Goal: Transaction & Acquisition: Purchase product/service

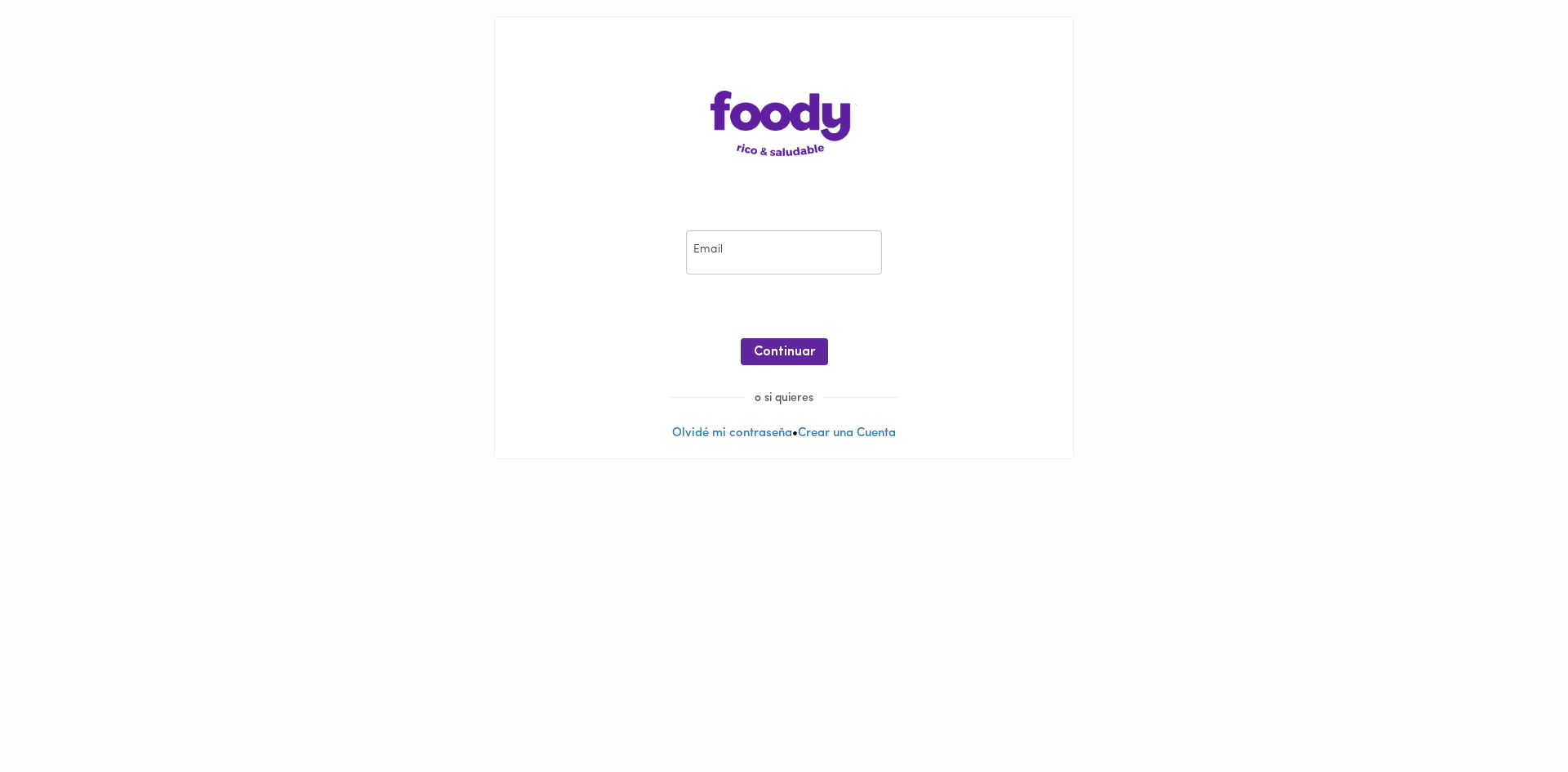
drag, startPoint x: 0, startPoint y: 0, endPoint x: 789, endPoint y: 273, distance: 834.9
click at [787, 273] on input "email" at bounding box center [784, 252] width 196 height 45
type input "jdbm2247@gmail.com"
click at [755, 340] on button "Continuar" at bounding box center [784, 351] width 88 height 27
click at [804, 352] on span "Ingresar" at bounding box center [785, 352] width 52 height 16
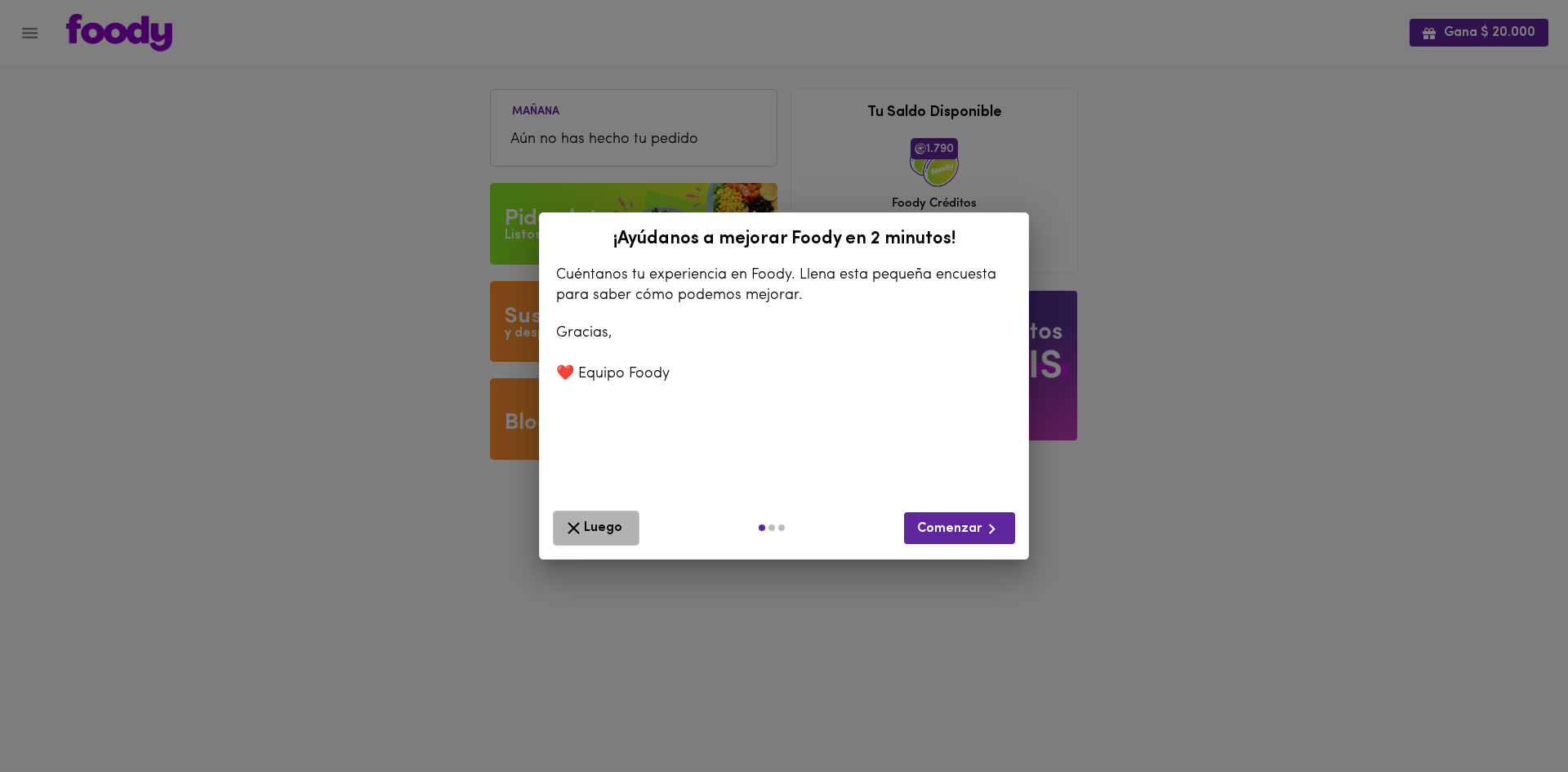
click at [557, 522] on button "Luego" at bounding box center [596, 528] width 87 height 35
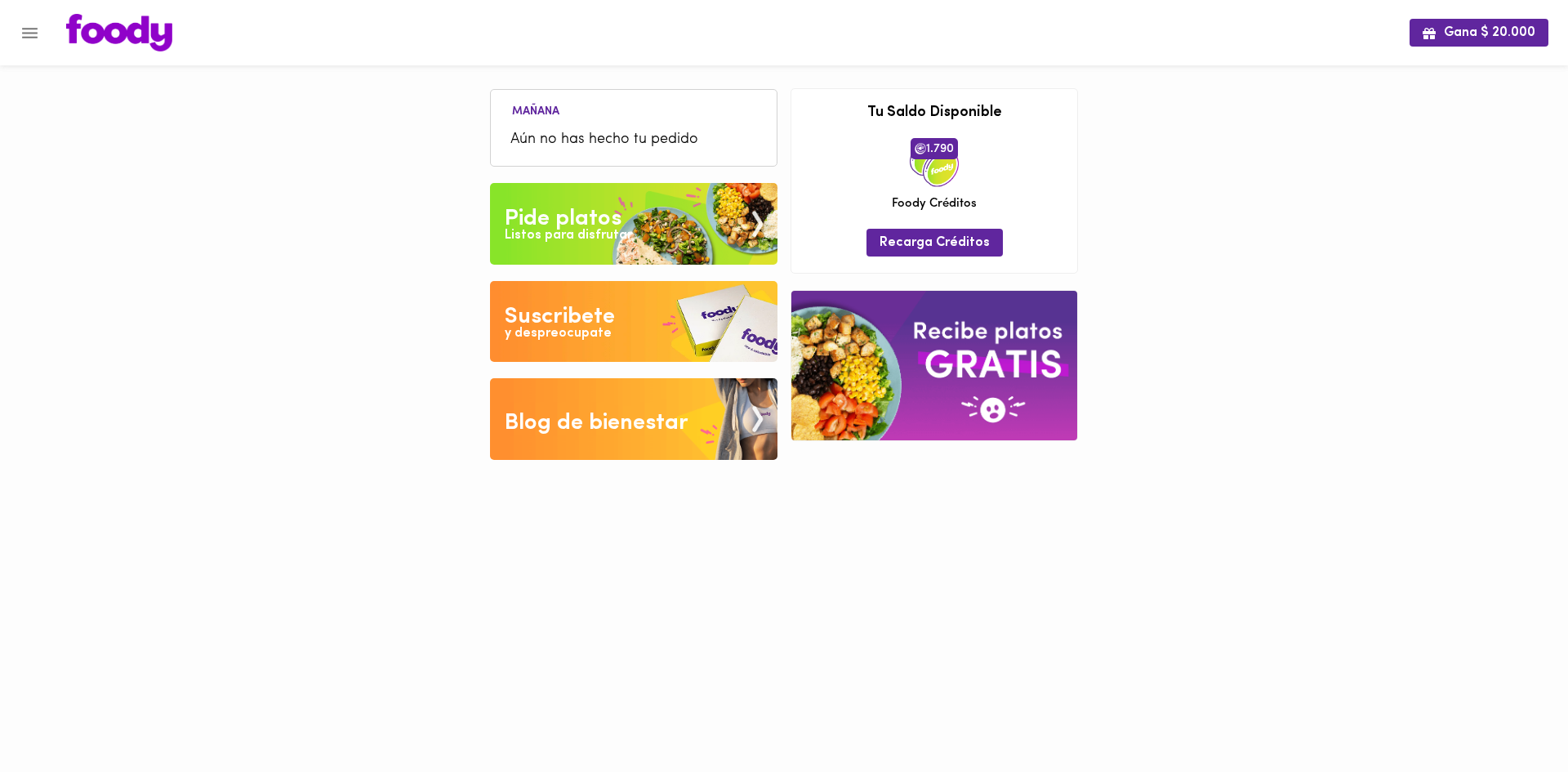
click at [617, 213] on div "Pide platos" at bounding box center [563, 218] width 116 height 32
click at [708, 111] on ul "Mañana Aún no has hecho tu pedido" at bounding box center [634, 129] width 270 height 69
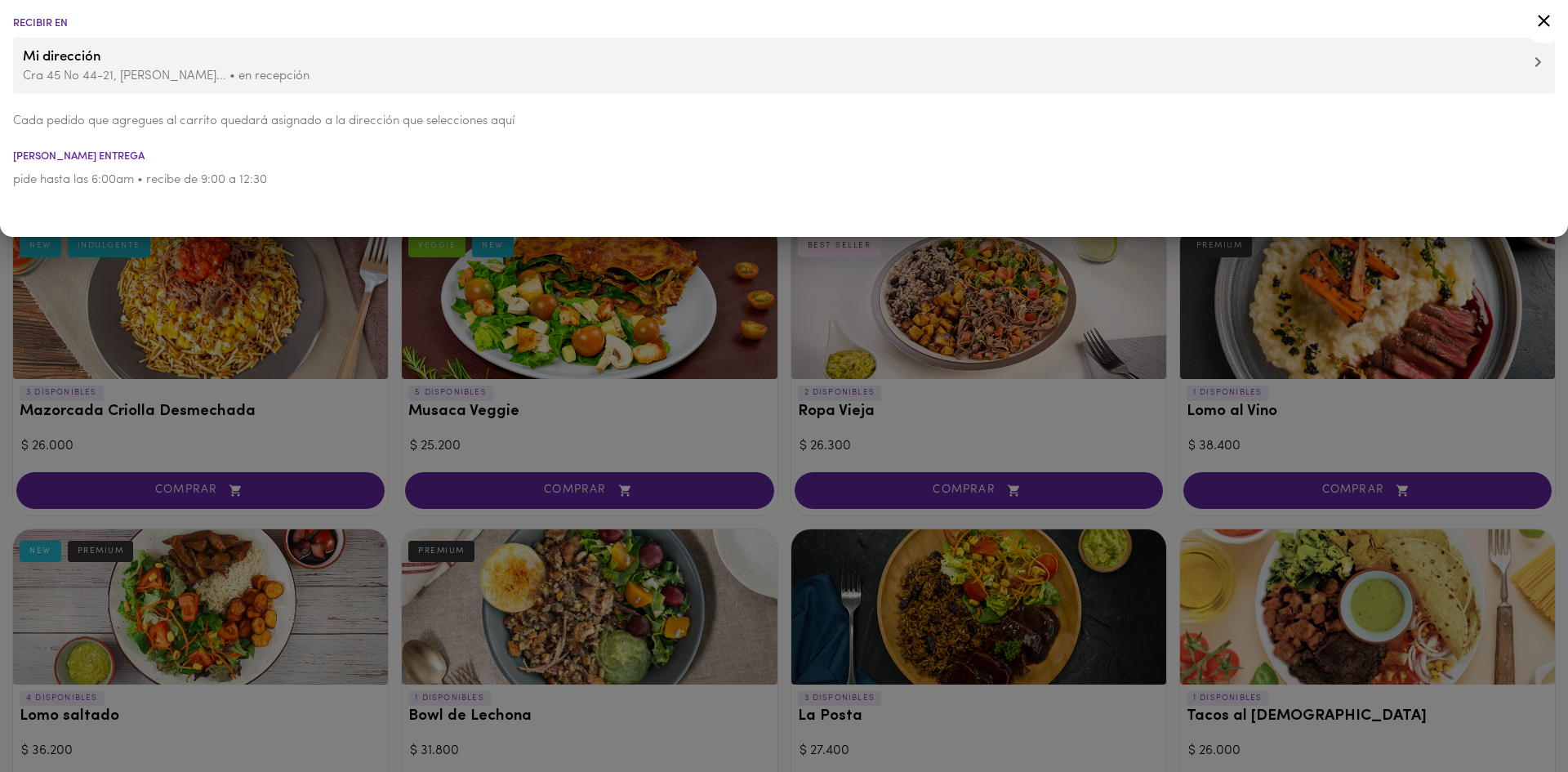
click at [1020, 538] on div at bounding box center [784, 386] width 1568 height 772
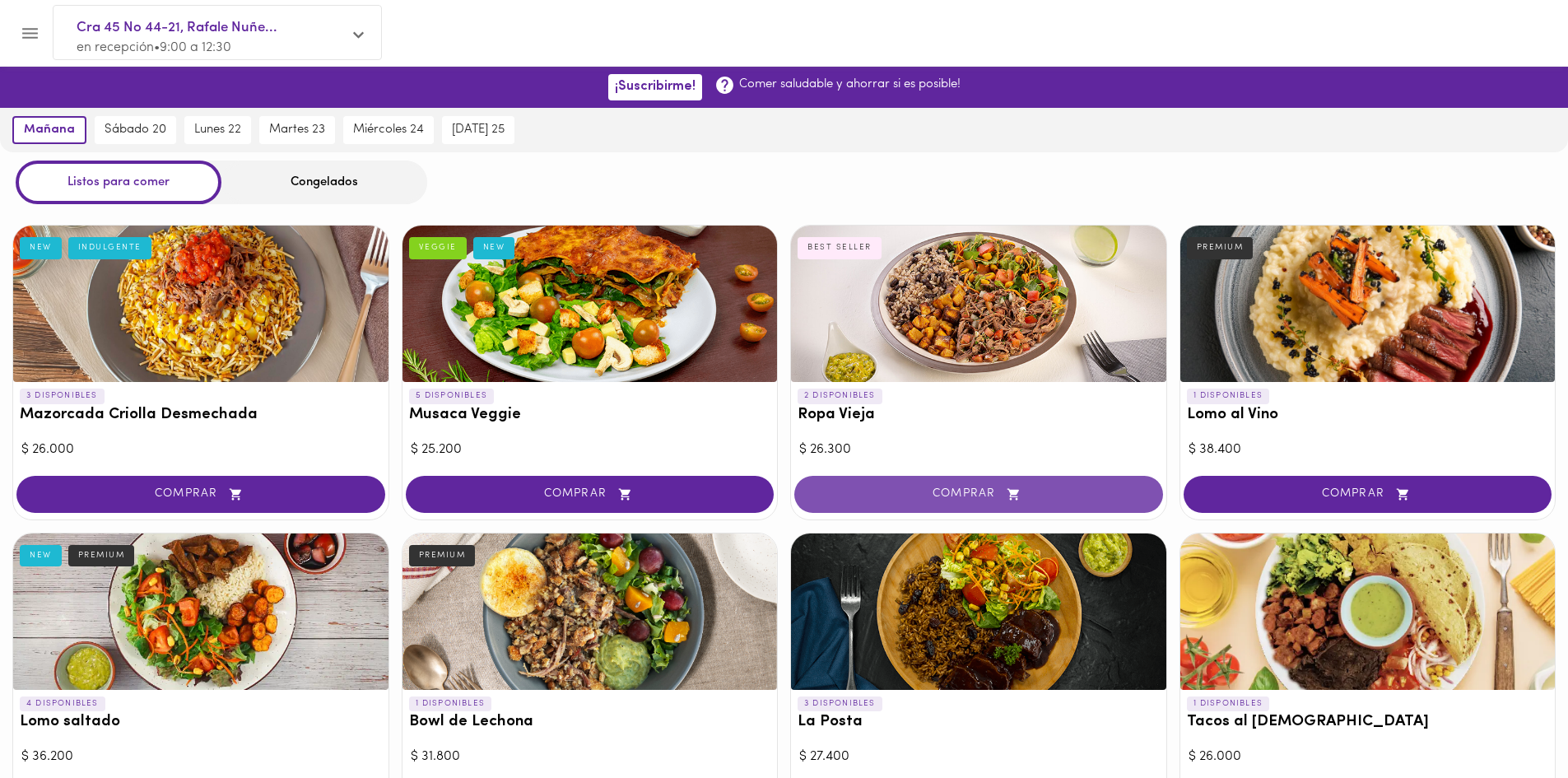
click at [1037, 488] on span "COMPRAR" at bounding box center [979, 494] width 328 height 14
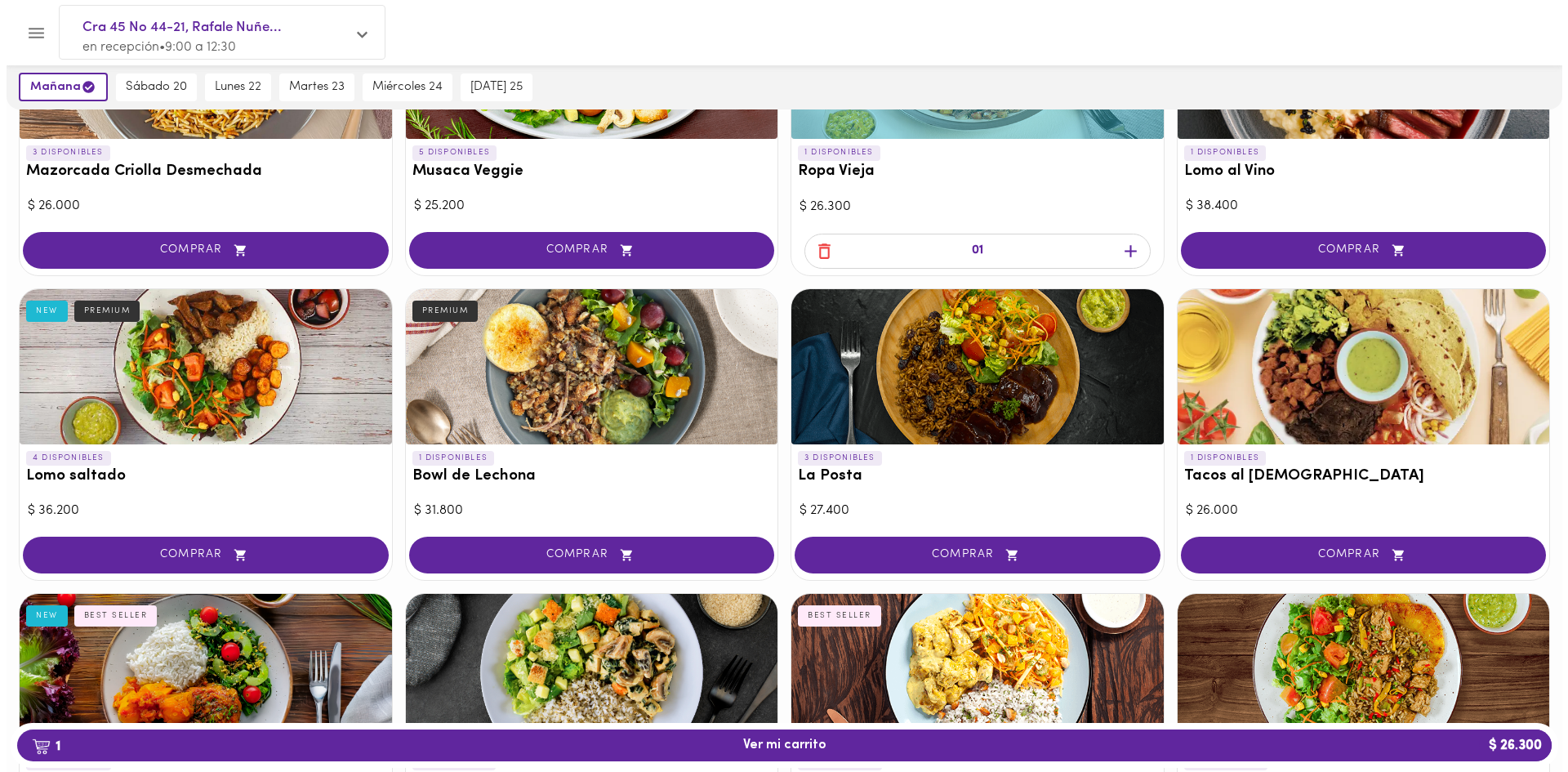
scroll to position [245, 0]
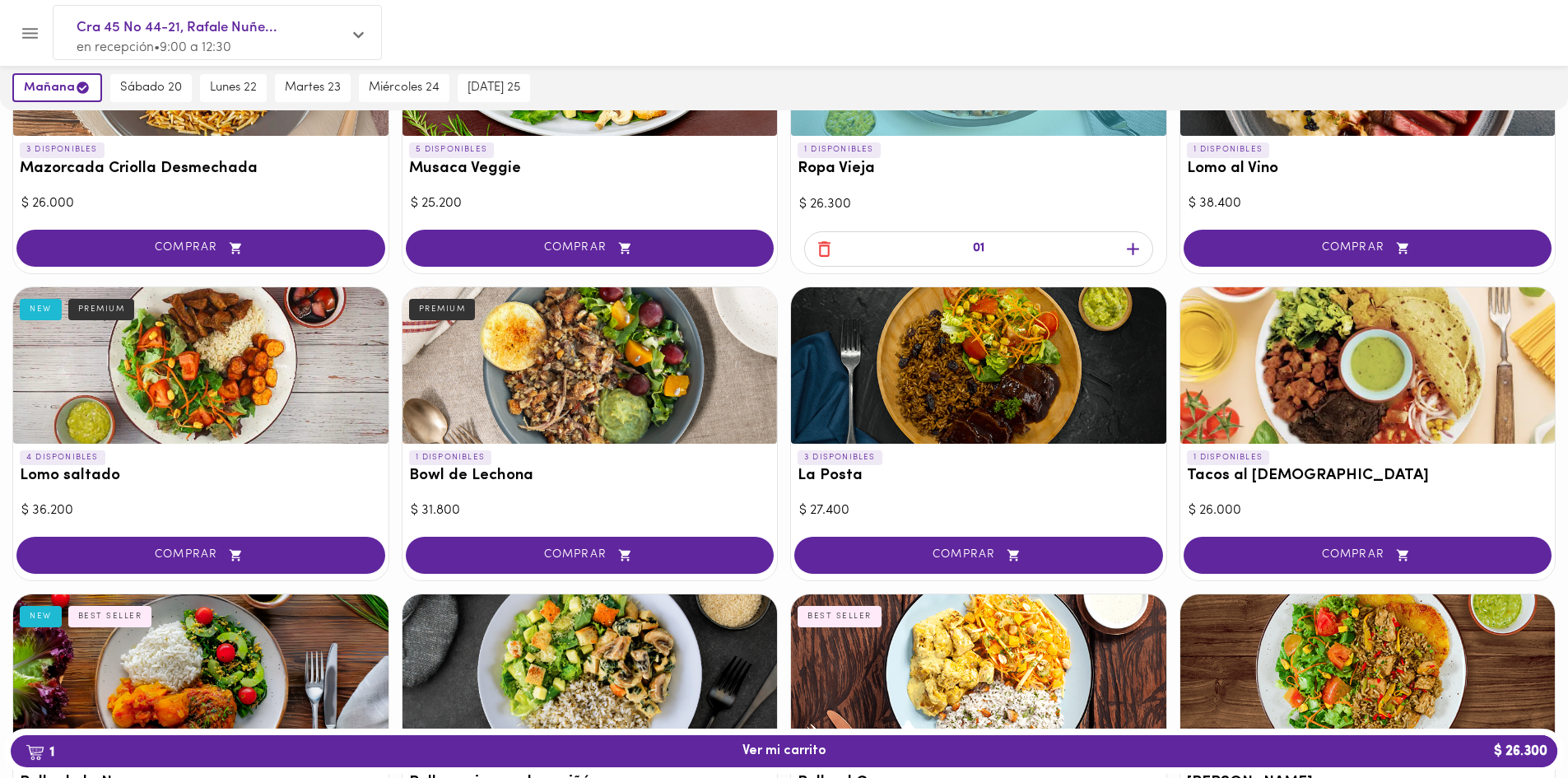
drag, startPoint x: 986, startPoint y: 561, endPoint x: 1028, endPoint y: 520, distance: 58.7
click at [985, 561] on span "COMPRAR" at bounding box center [979, 554] width 328 height 14
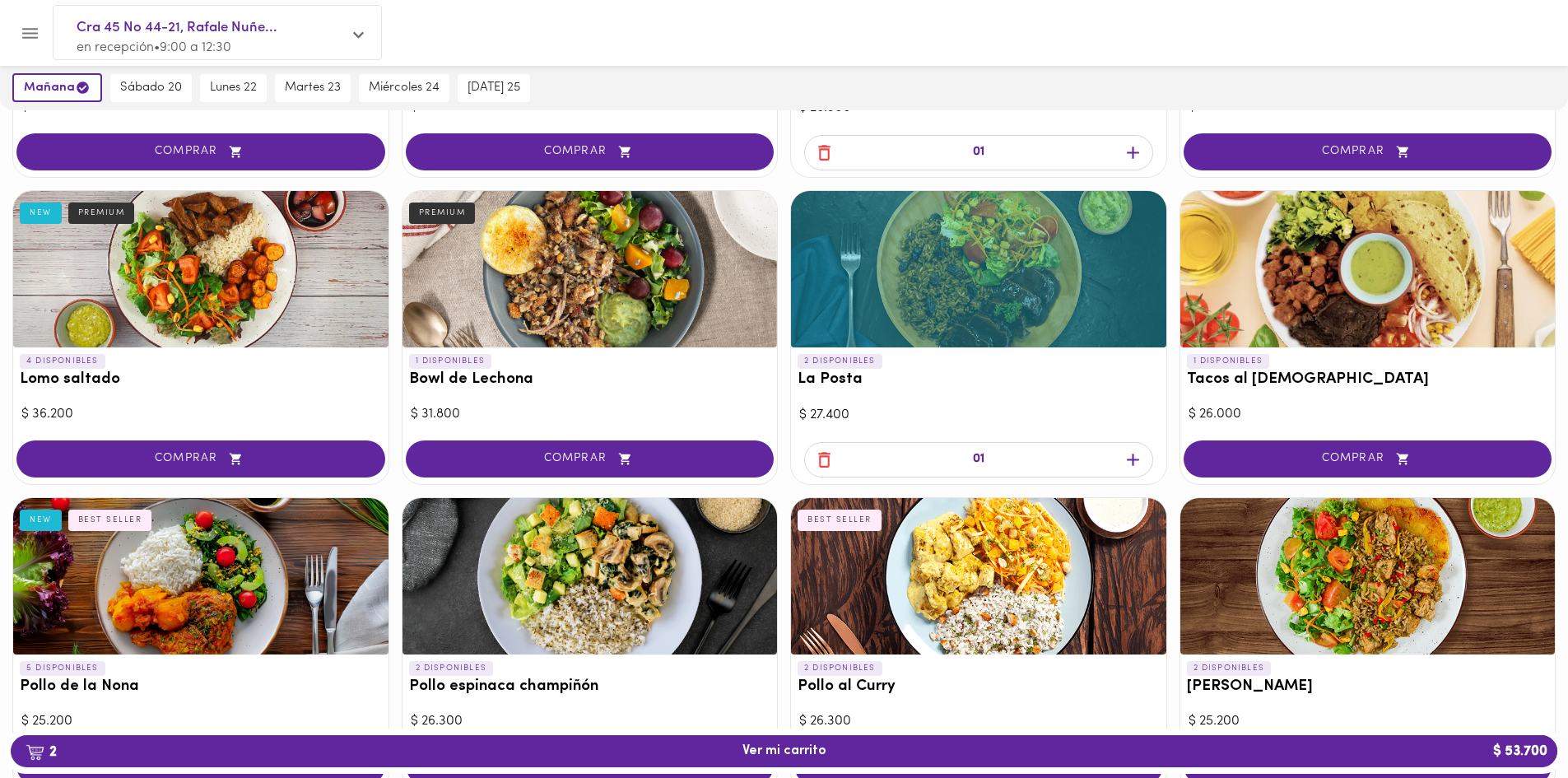
scroll to position [494, 0]
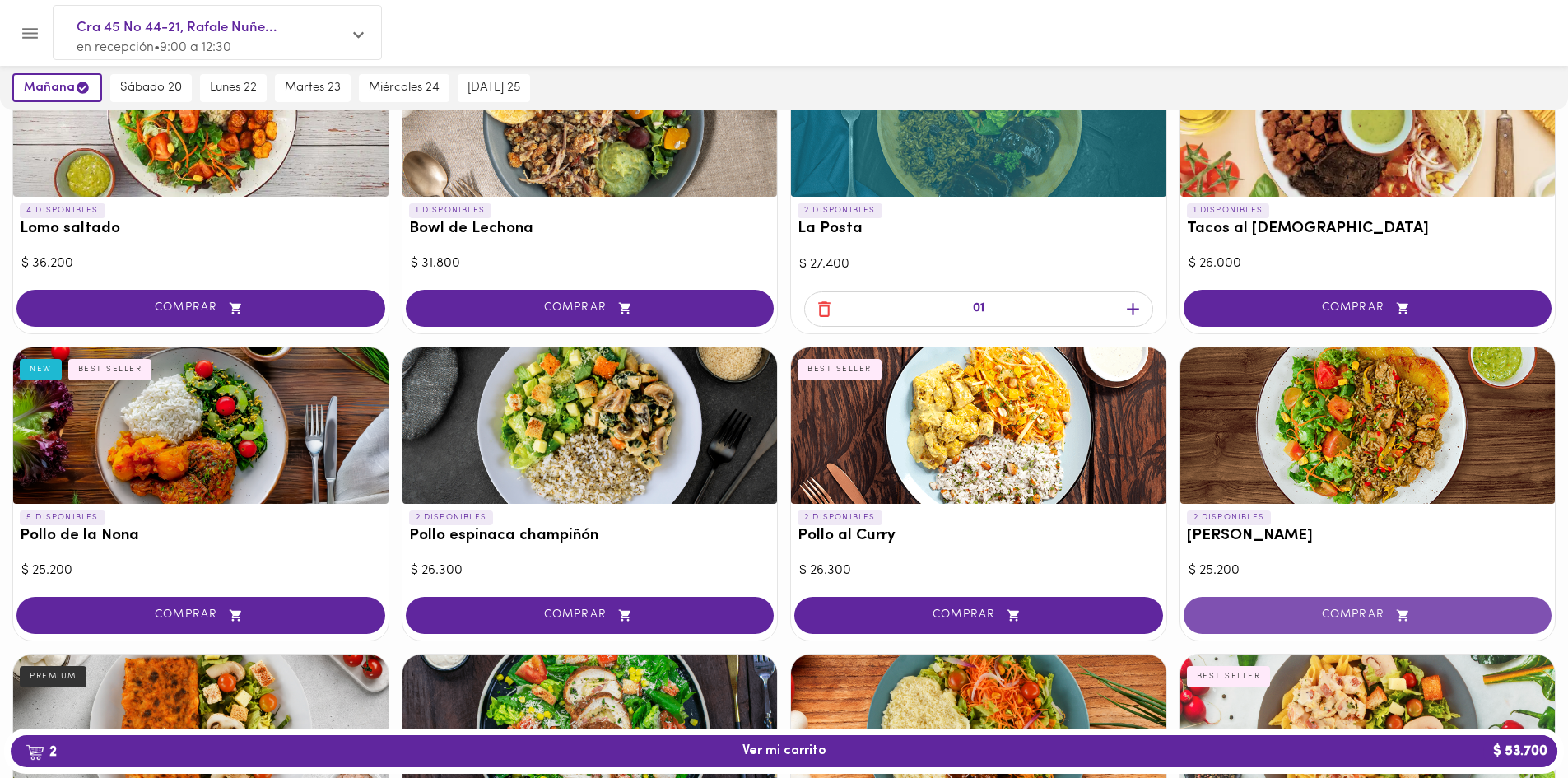
click at [1379, 624] on button "COMPRAR" at bounding box center [1368, 616] width 369 height 37
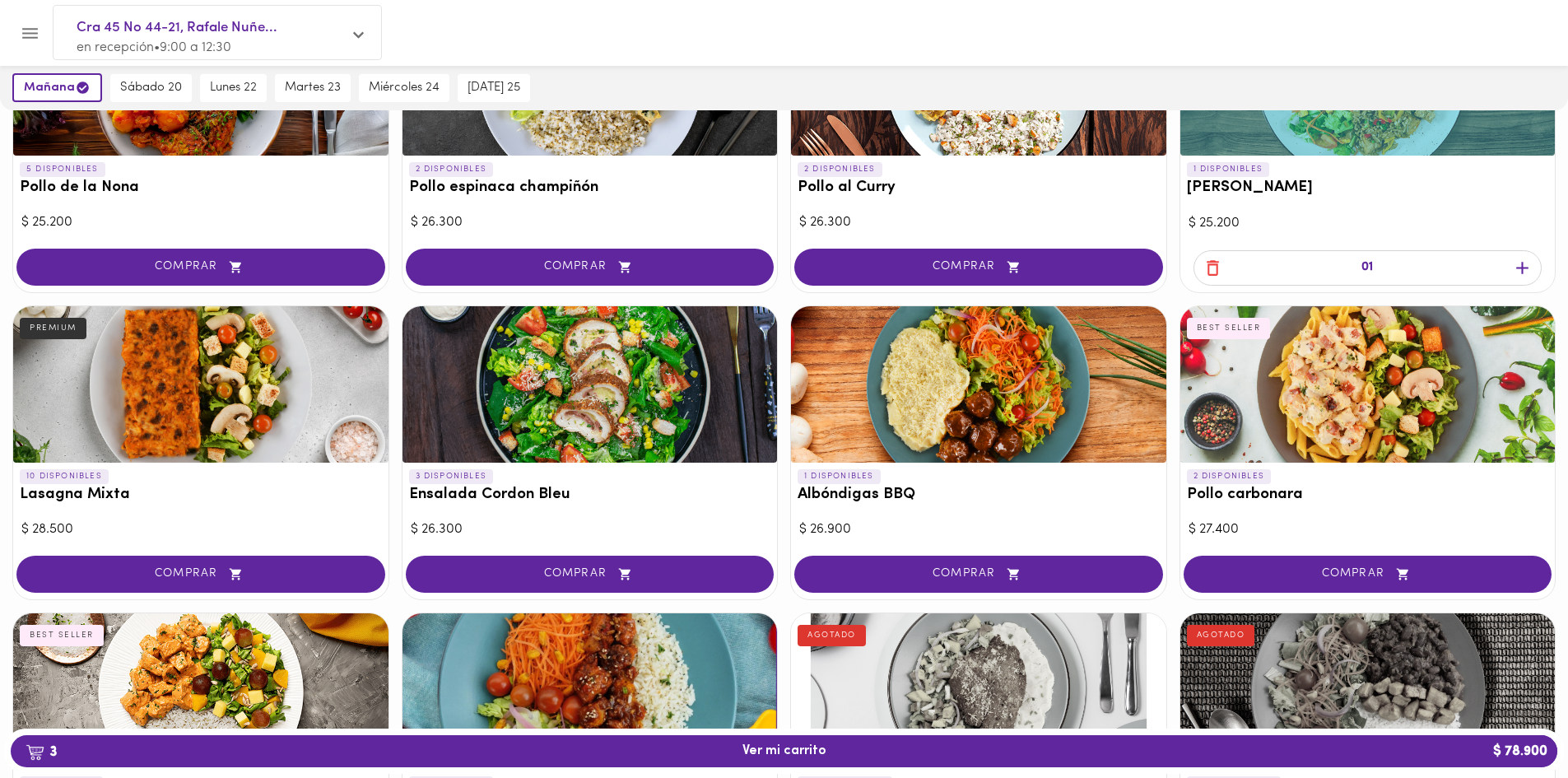
scroll to position [906, 0]
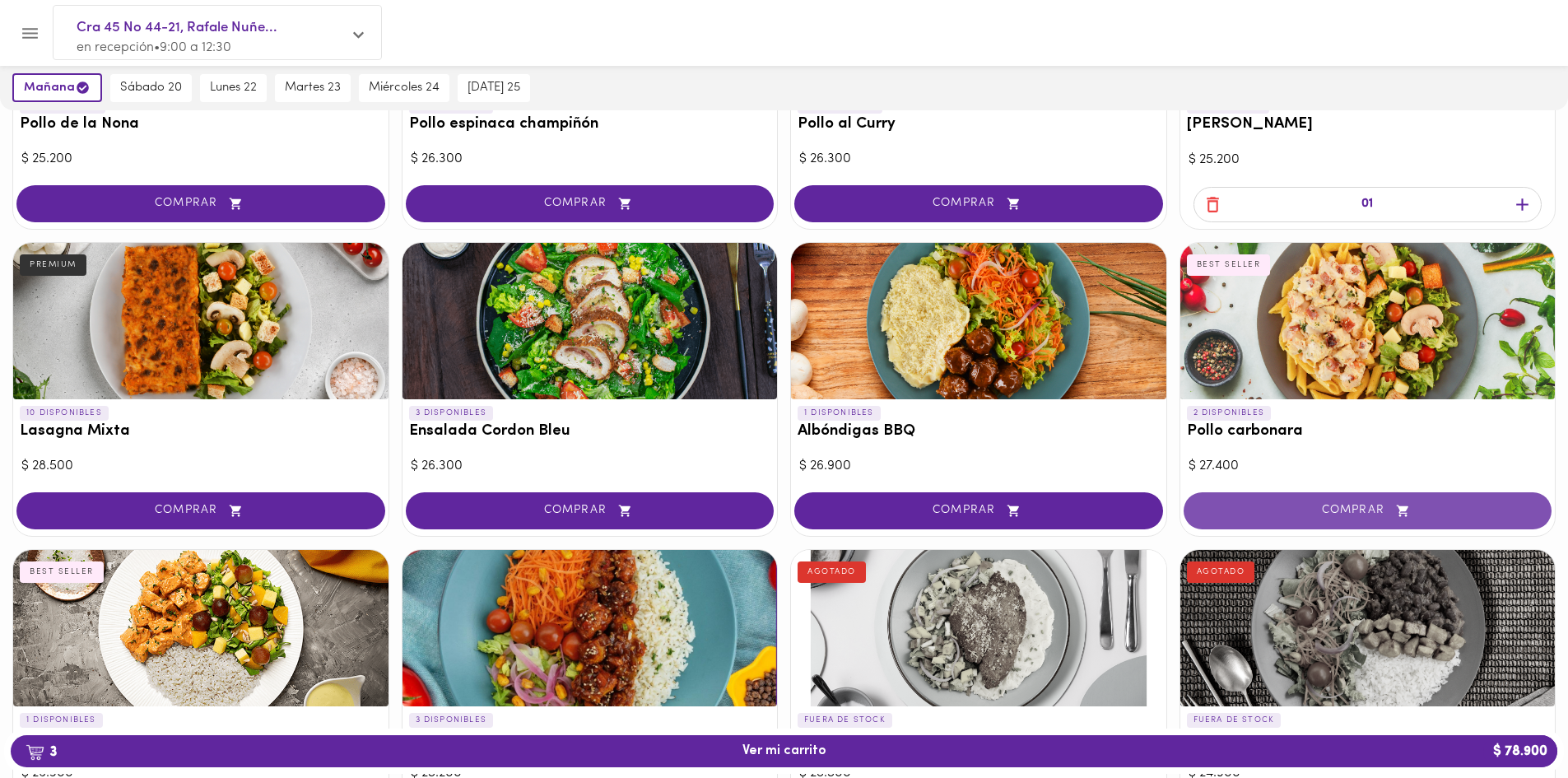
click at [1279, 515] on span "COMPRAR" at bounding box center [1368, 511] width 328 height 14
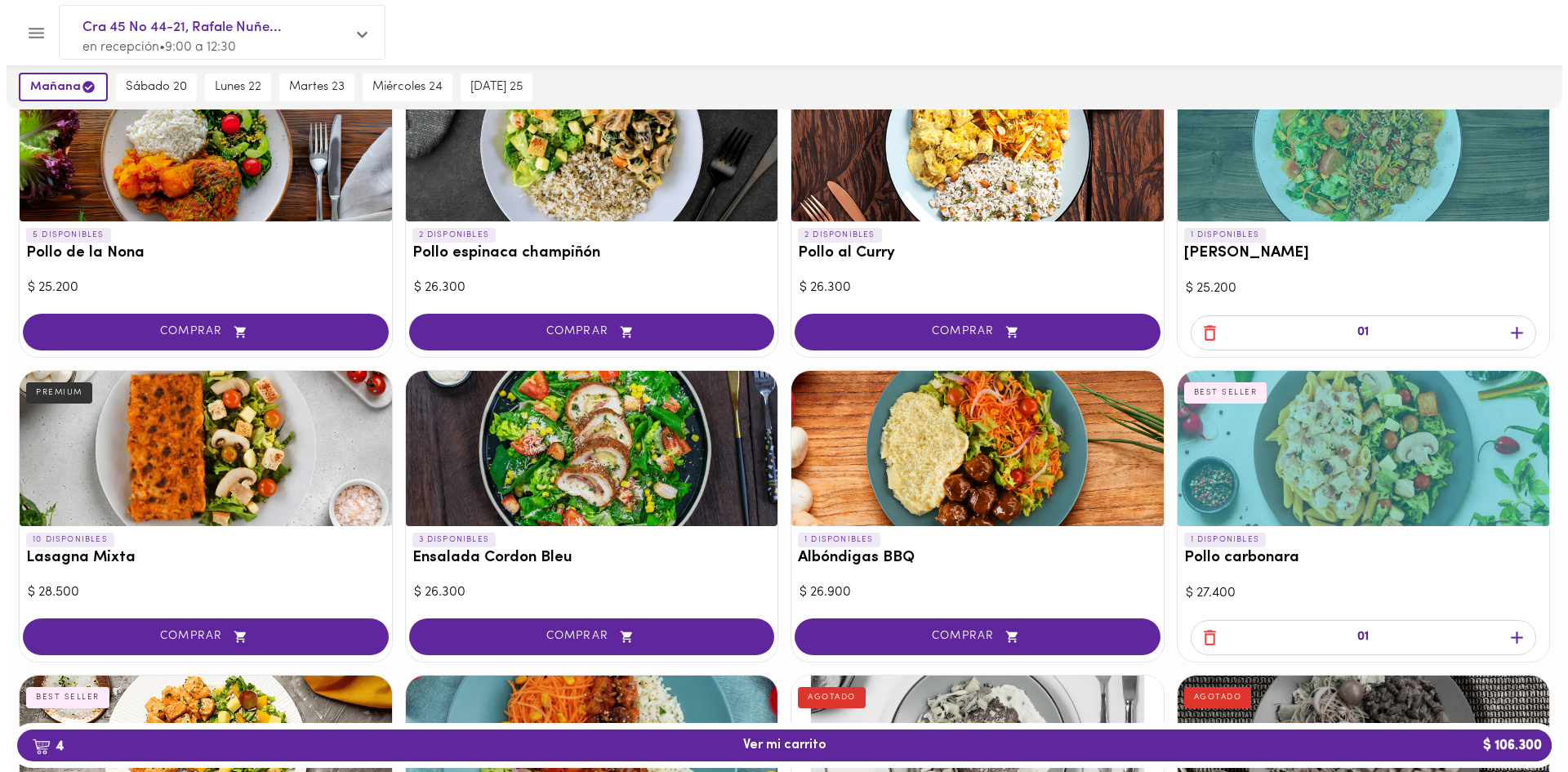
scroll to position [735, 0]
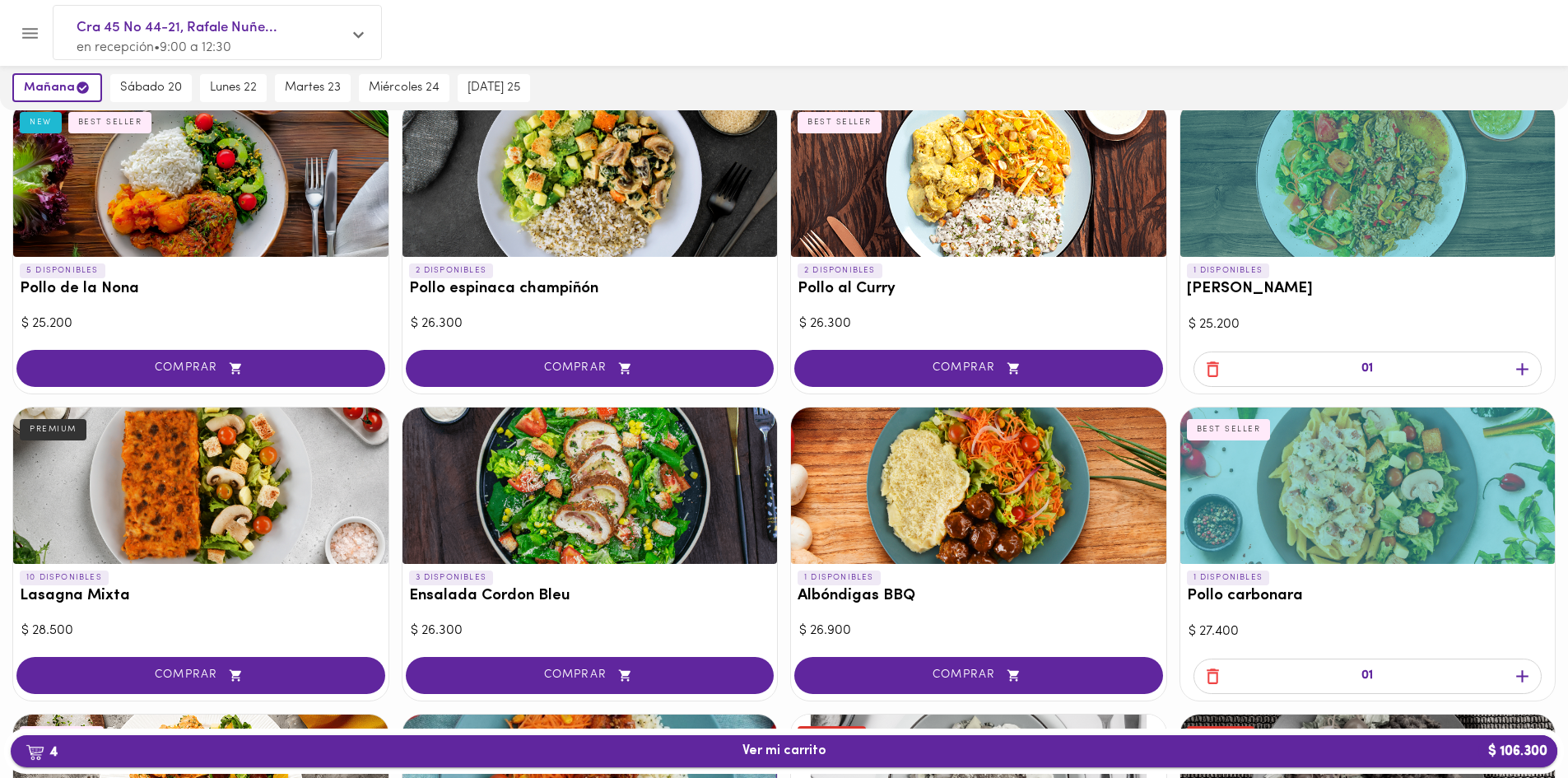
click at [675, 747] on span "4 Ver mi carrito $ 106.300" at bounding box center [784, 751] width 1520 height 16
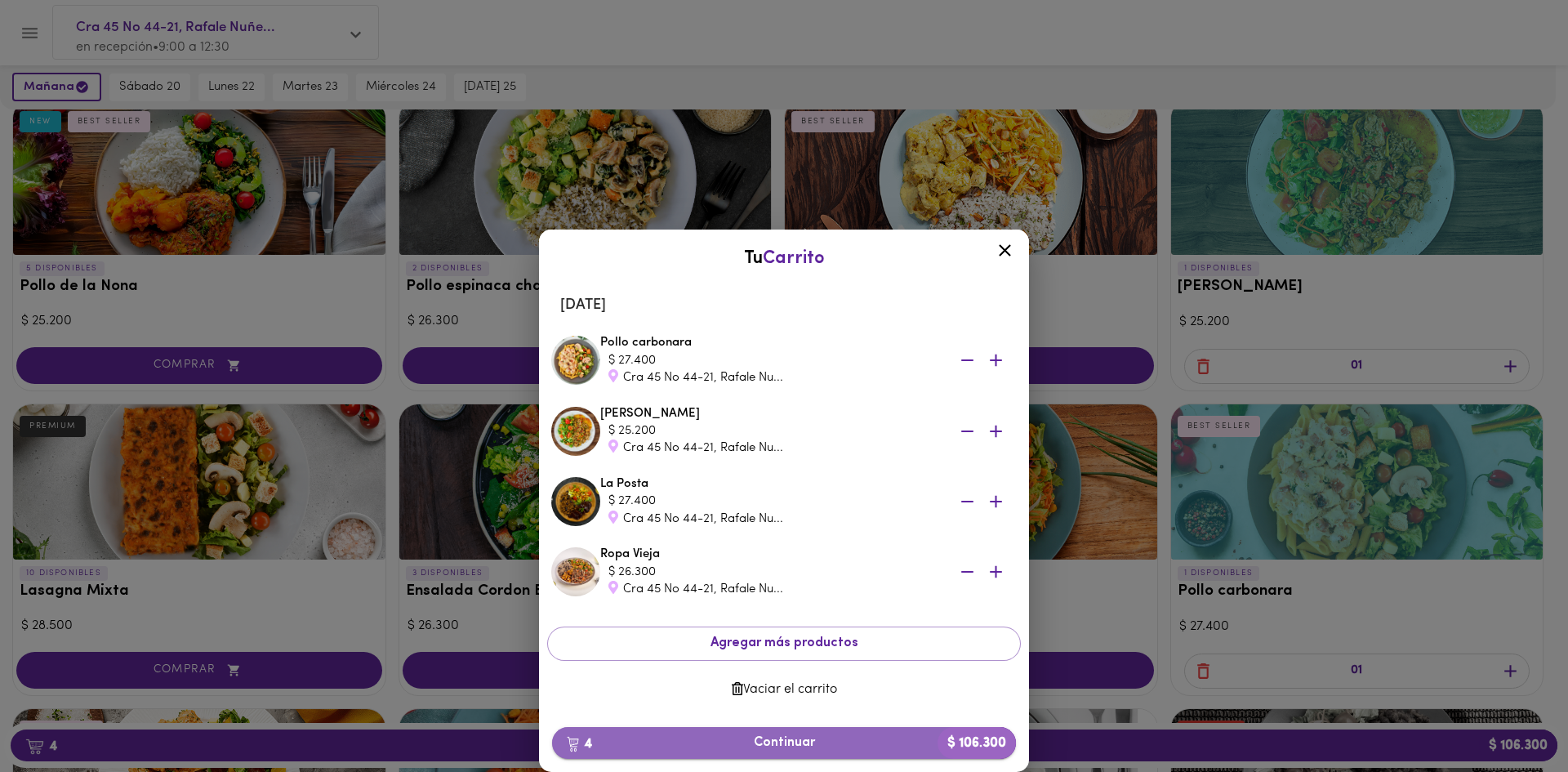
click at [846, 750] on span "4 Continuar $ 106.300" at bounding box center [784, 742] width 438 height 16
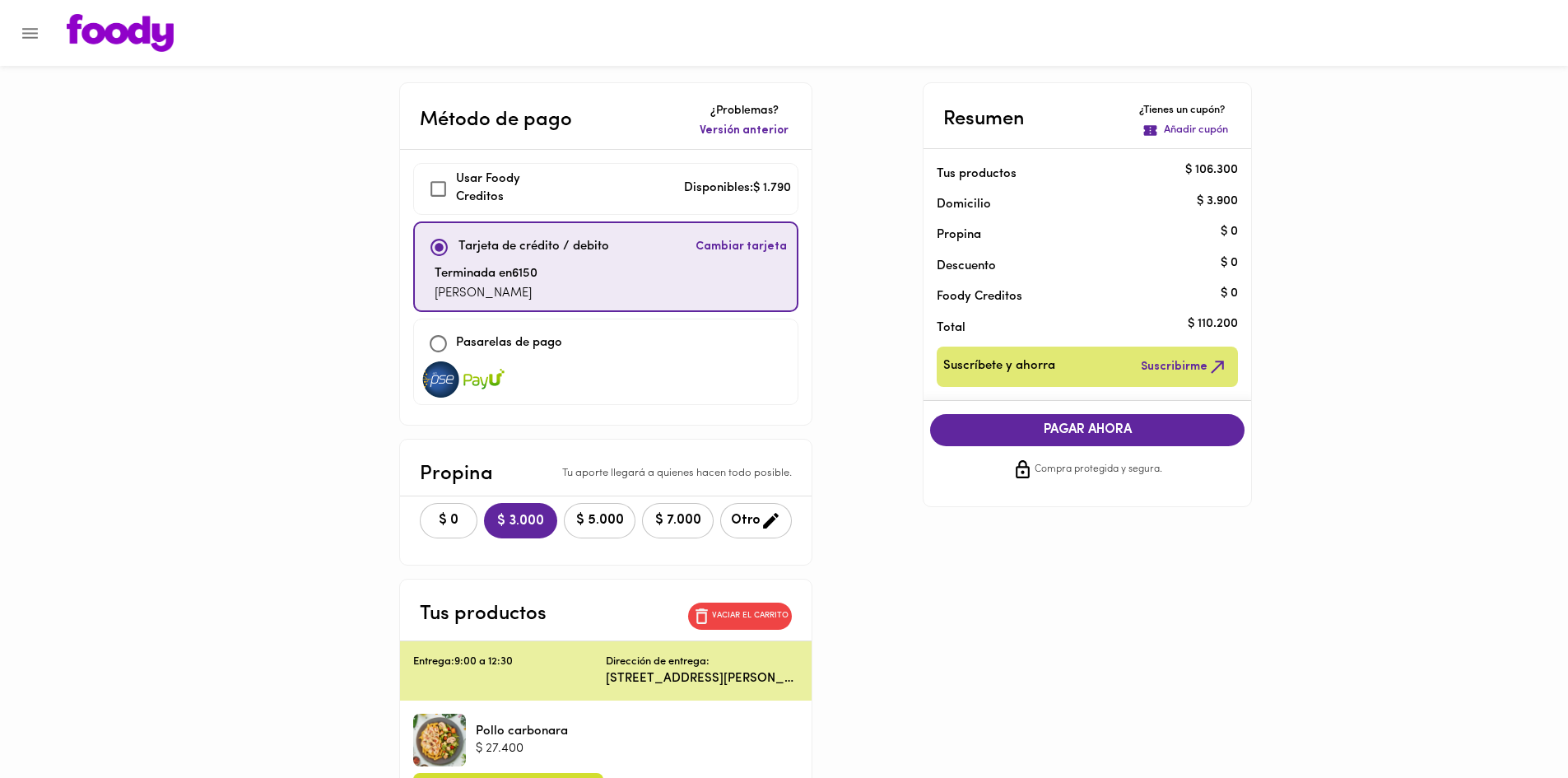
checkbox input "true"
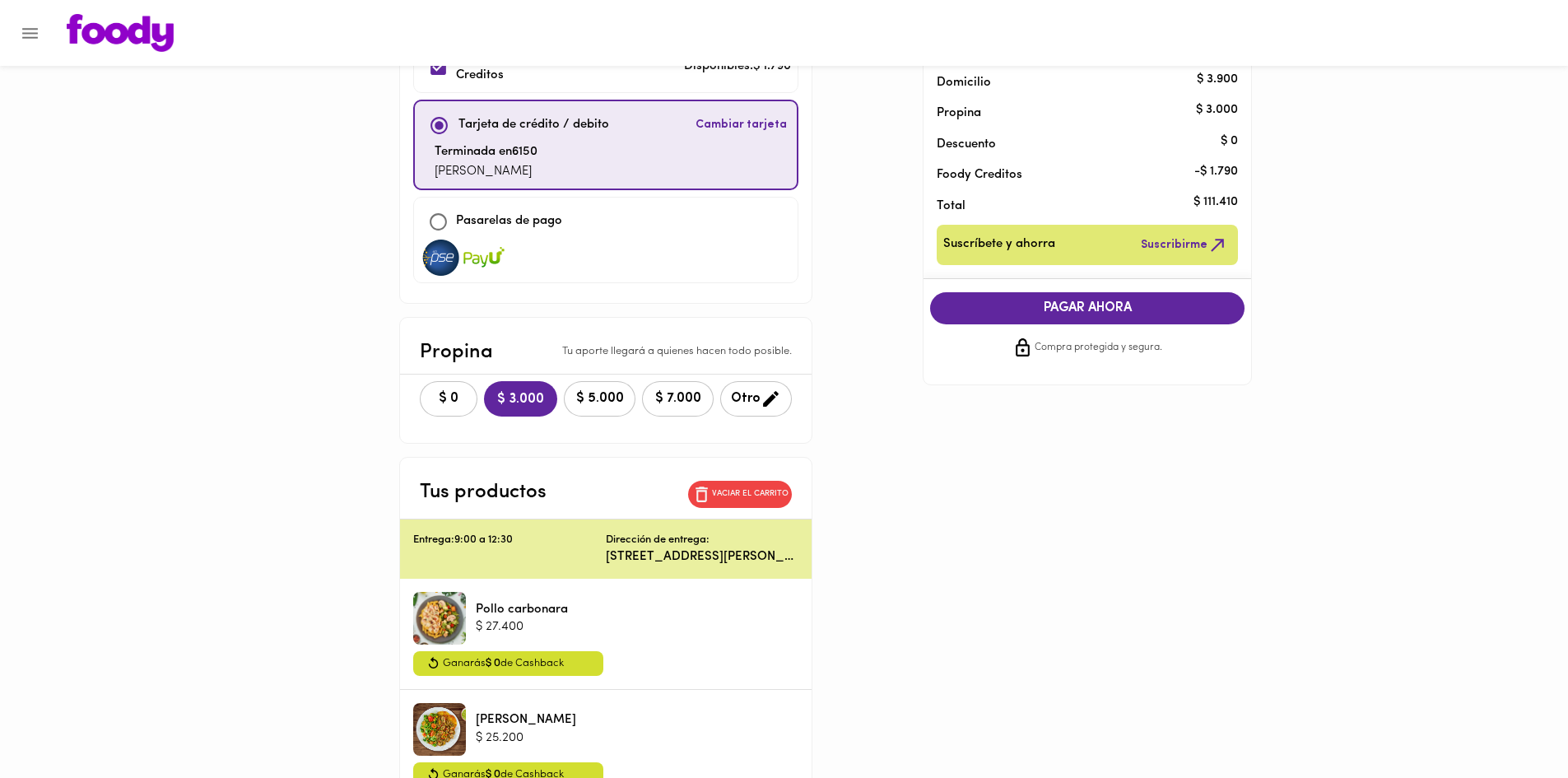
scroll to position [247, 0]
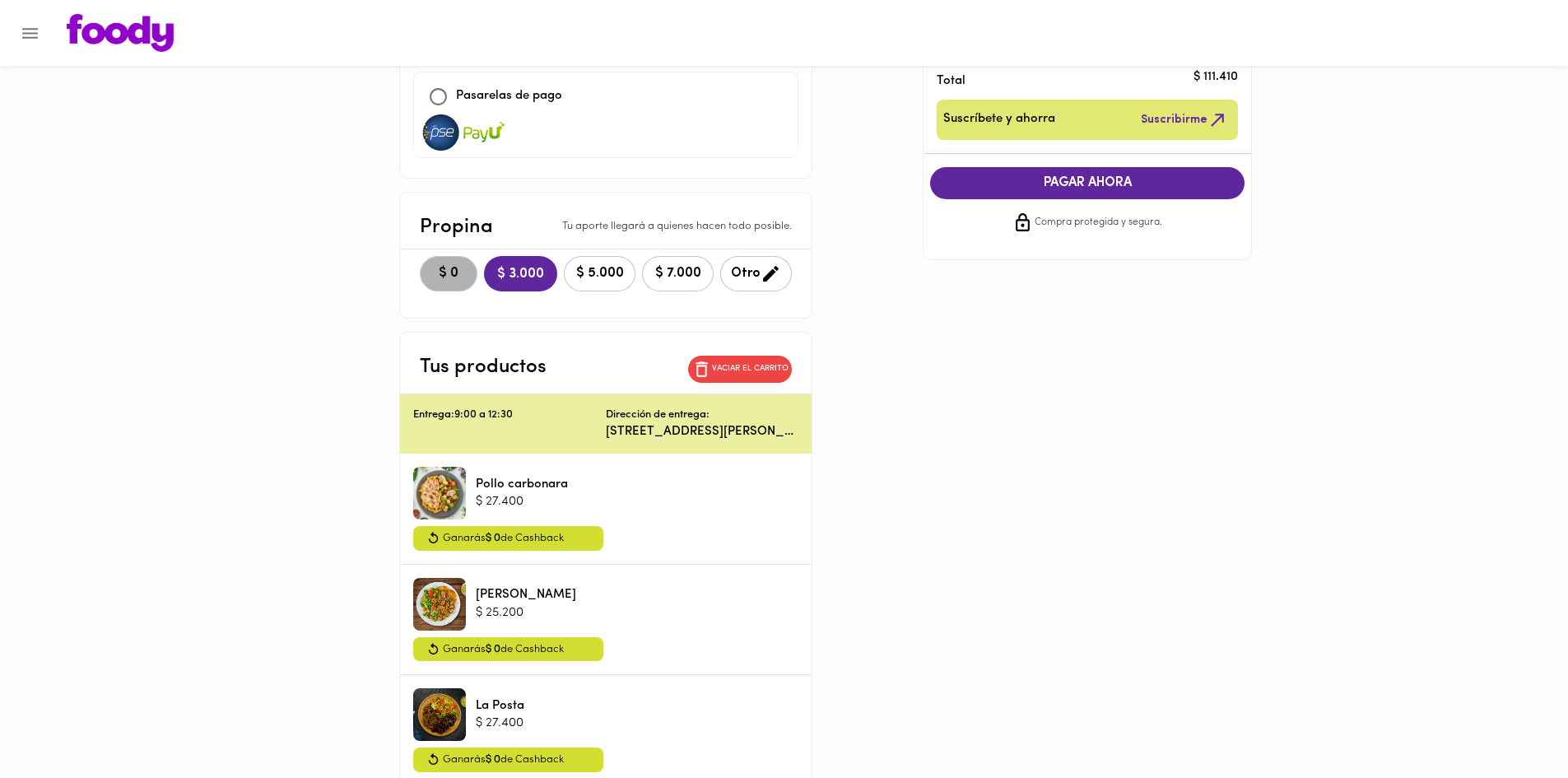
click at [439, 266] on span "$ 0" at bounding box center [448, 273] width 36 height 16
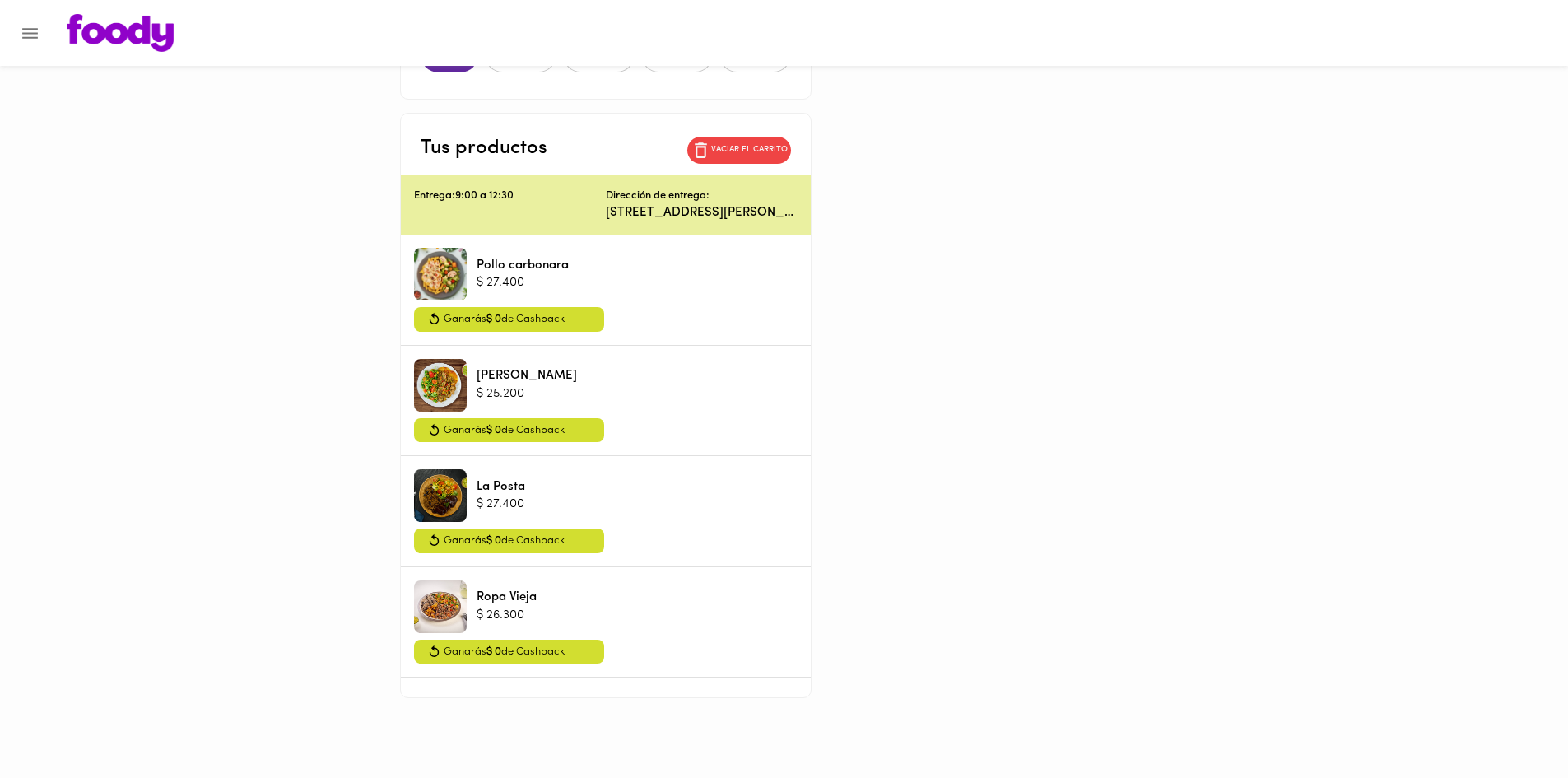
scroll to position [0, 0]
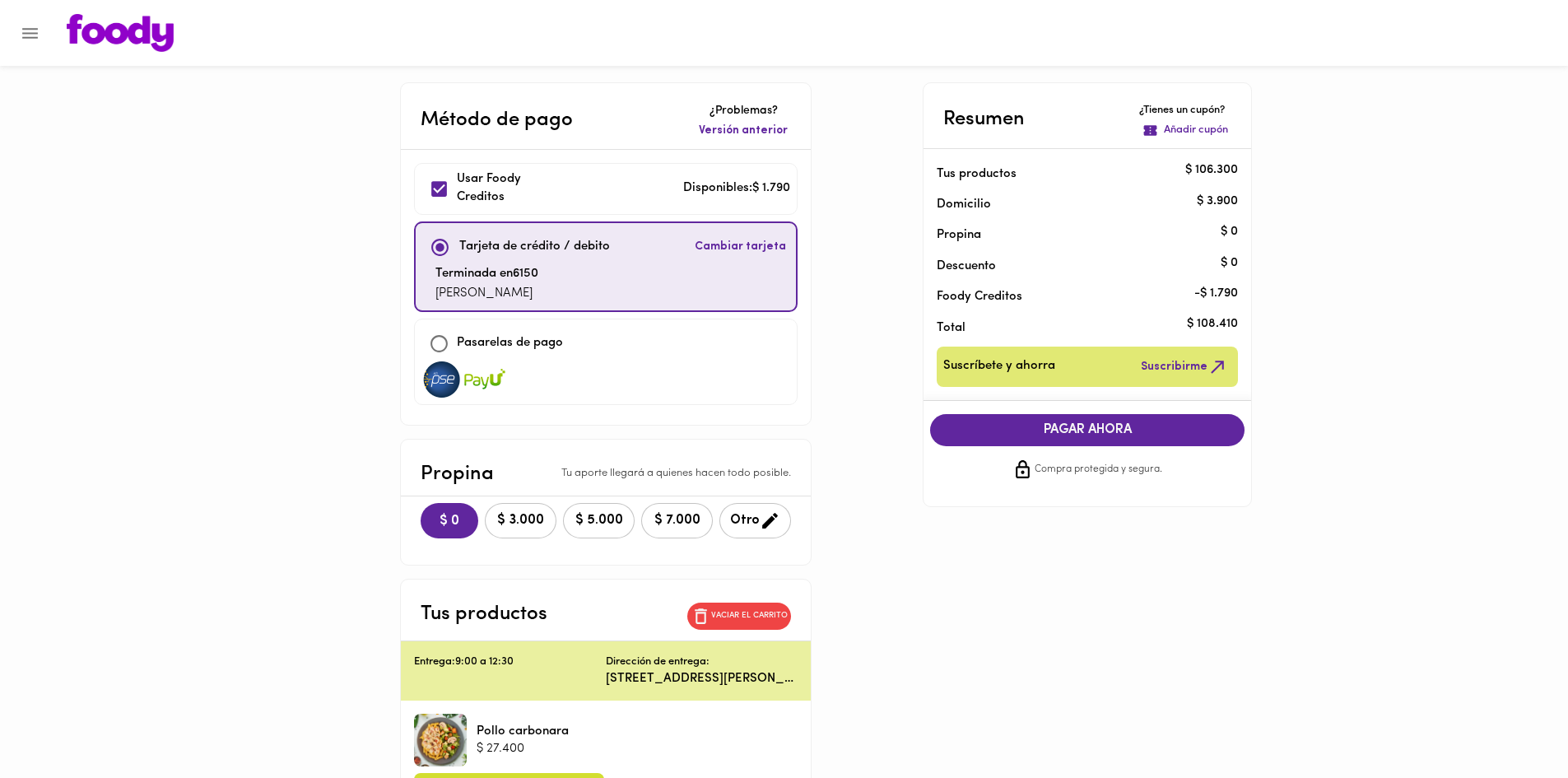
click at [1064, 434] on span "PAGAR AHORA" at bounding box center [1087, 430] width 281 height 16
